Goal: Task Accomplishment & Management: Manage account settings

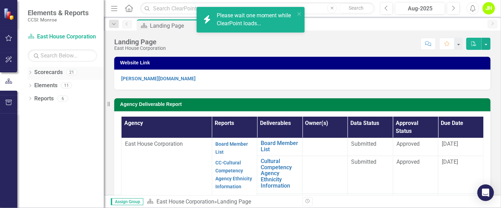
click at [29, 74] on icon "Dropdown" at bounding box center [30, 73] width 5 height 4
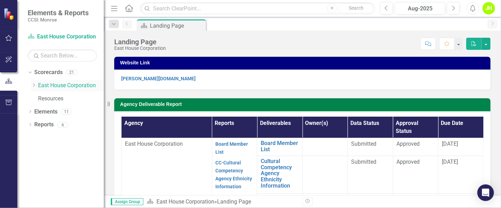
click at [32, 87] on icon "Dropdown" at bounding box center [33, 85] width 5 height 4
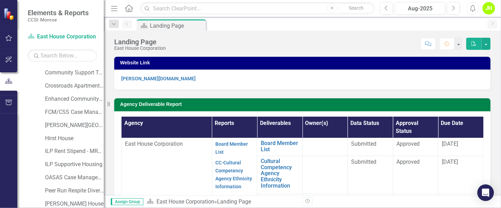
scroll to position [104, 0]
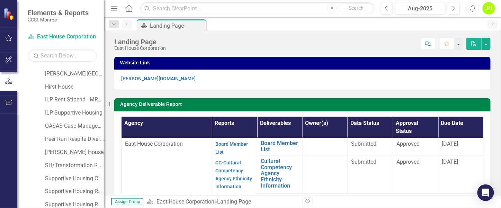
click at [38, 139] on div "Peer Run Respite Diversion" at bounding box center [71, 140] width 66 height 13
click at [57, 140] on link "Peer Run Respite Diversion" at bounding box center [74, 139] width 59 height 8
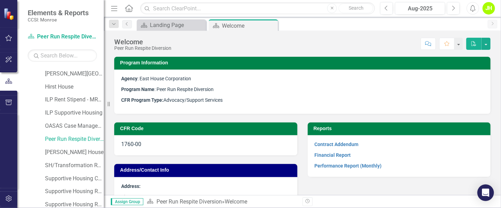
click at [344, 169] on p "Performance Report (Monthly)" at bounding box center [399, 165] width 169 height 9
click at [342, 166] on link "Performance Report (Monthly)" at bounding box center [348, 166] width 67 height 6
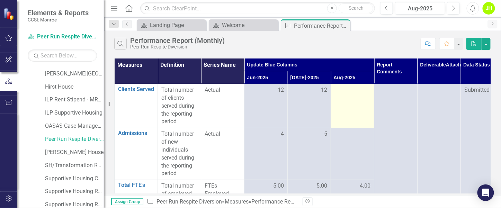
click at [358, 98] on td at bounding box center [352, 106] width 43 height 44
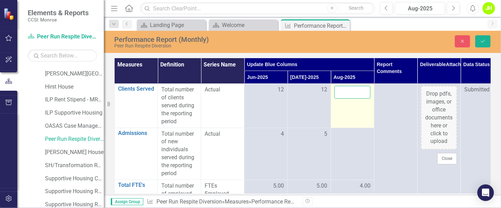
click at [355, 89] on input "number" at bounding box center [352, 92] width 36 height 13
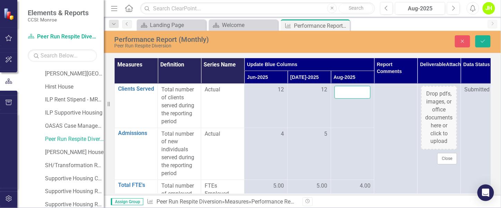
type input "8"
click button "Save" at bounding box center [482, 41] width 15 height 12
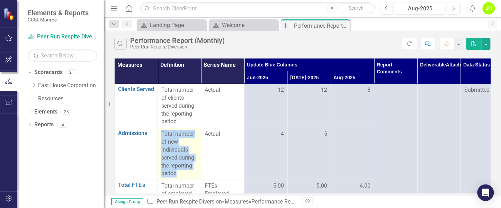
drag, startPoint x: 162, startPoint y: 131, endPoint x: 189, endPoint y: 173, distance: 50.8
click at [189, 173] on div "Total number of new individuals served during the reporting period" at bounding box center [179, 153] width 36 height 47
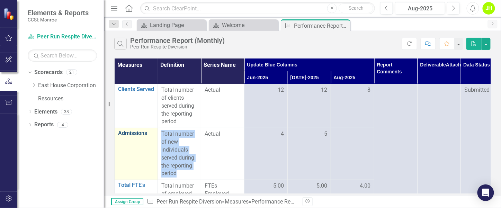
click at [121, 133] on link "Admissions" at bounding box center [136, 133] width 36 height 6
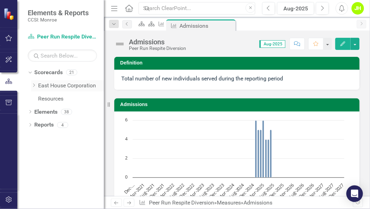
click at [36, 87] on div "Dropdown" at bounding box center [34, 86] width 7 height 6
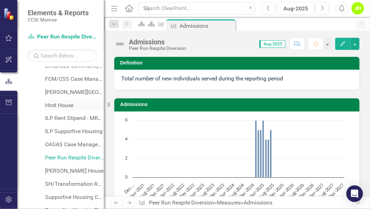
scroll to position [104, 0]
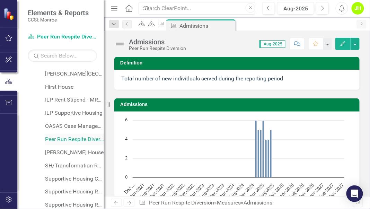
click at [60, 139] on link "Peer Run Respite Diversion" at bounding box center [74, 139] width 59 height 8
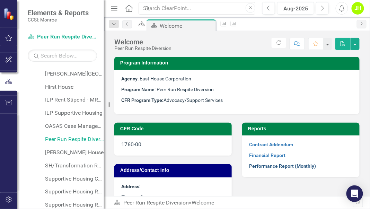
click at [269, 168] on link "Performance Report (Monthly)" at bounding box center [282, 166] width 67 height 6
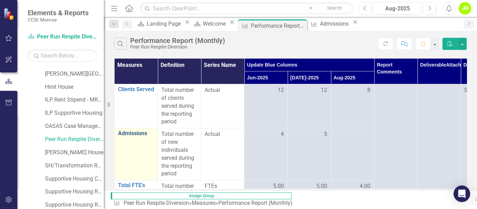
click at [118, 131] on td "Admissions Edit Edit Measure Link Open Element" at bounding box center [136, 154] width 43 height 52
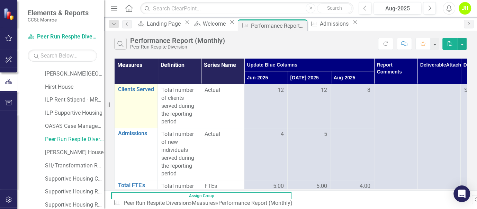
click at [130, 109] on td "Clients Served Edit Edit Measure Link Open Element" at bounding box center [136, 106] width 43 height 44
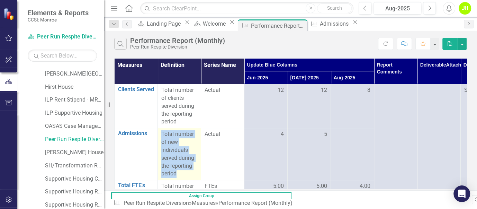
drag, startPoint x: 162, startPoint y: 134, endPoint x: 193, endPoint y: 174, distance: 50.4
click at [193, 174] on div "Total number of new individuals served during the reporting period" at bounding box center [179, 153] width 36 height 47
drag, startPoint x: 193, startPoint y: 174, endPoint x: 172, endPoint y: 158, distance: 25.7
copy div "Total number of new individuals served during the reporting period"
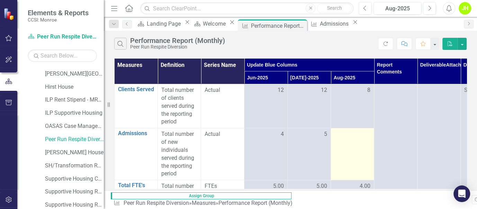
click at [362, 137] on div at bounding box center [352, 134] width 36 height 8
click at [361, 136] on div at bounding box center [352, 134] width 36 height 8
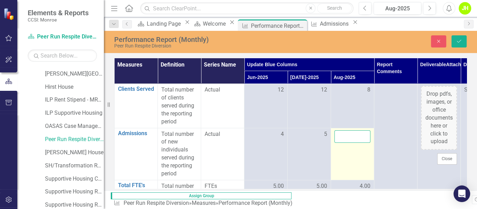
click at [353, 141] on input "number" at bounding box center [352, 136] width 36 height 13
type input "8"
click button "Save" at bounding box center [459, 41] width 15 height 12
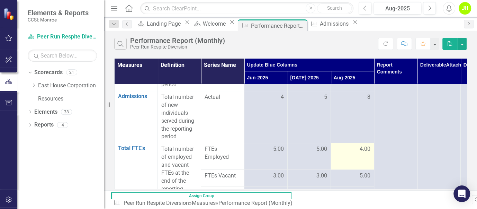
scroll to position [50, 0]
